Goal: Transaction & Acquisition: Book appointment/travel/reservation

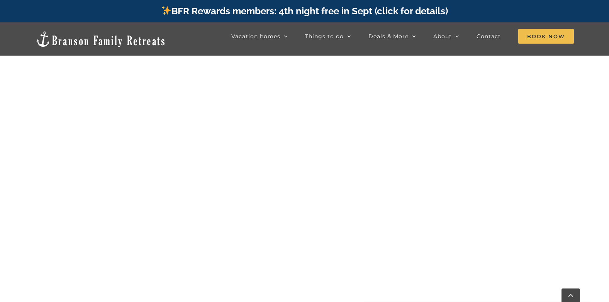
scroll to position [379, 0]
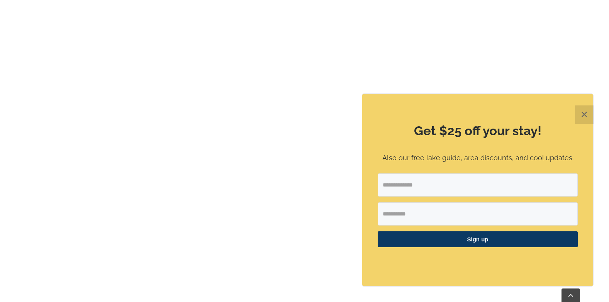
scroll to position [456, 0]
click at [587, 119] on button "✕" at bounding box center [584, 114] width 19 height 19
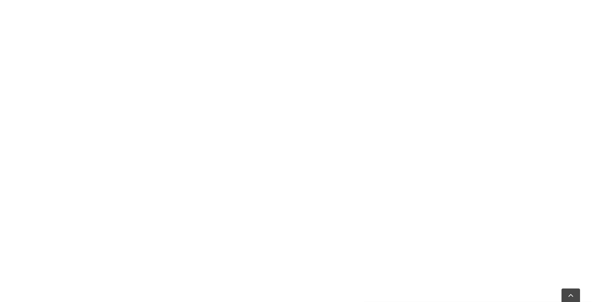
scroll to position [418, 0]
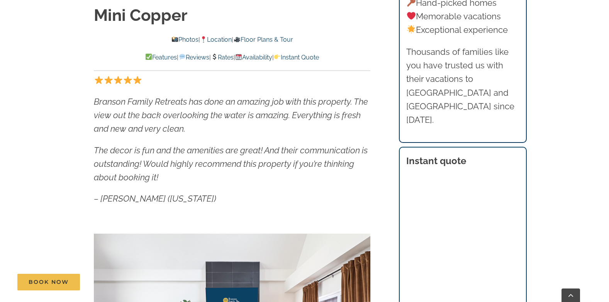
scroll to position [425, 0]
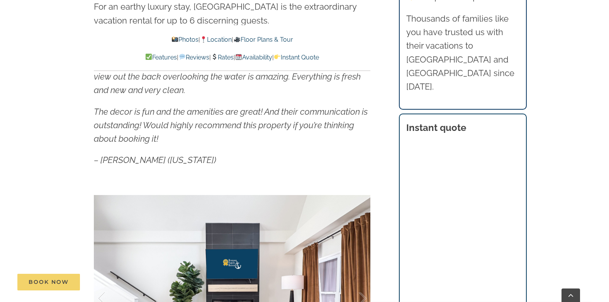
click at [55, 283] on span "Book Now" at bounding box center [49, 282] width 40 height 7
